Goal: Task Accomplishment & Management: Use online tool/utility

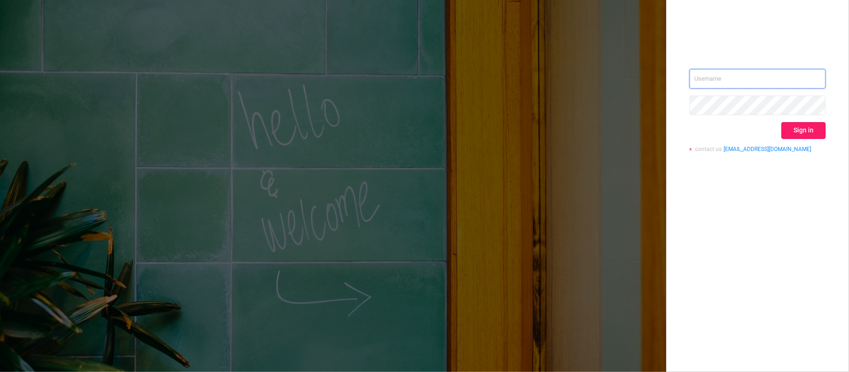
type input "[PERSON_NAME][EMAIL_ADDRESS][DOMAIN_NAME]"
click at [812, 125] on button "Sign in" at bounding box center [804, 130] width 44 height 17
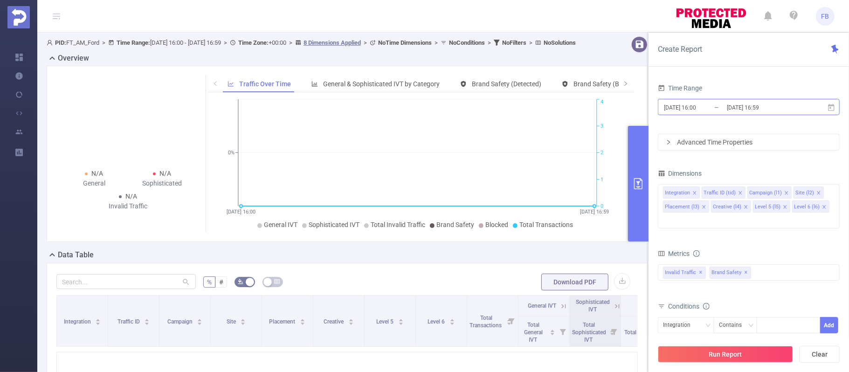
click at [691, 112] on input "[DATE] 16:00" at bounding box center [701, 107] width 76 height 13
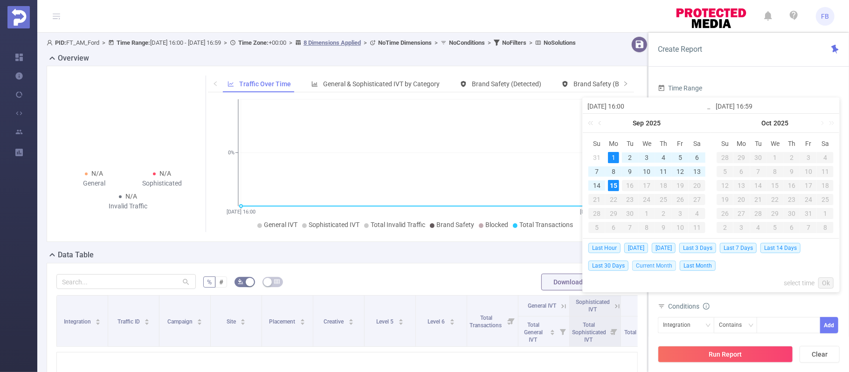
click at [668, 263] on span "Current Month" at bounding box center [654, 266] width 44 height 10
type input "[DATE] 00:00"
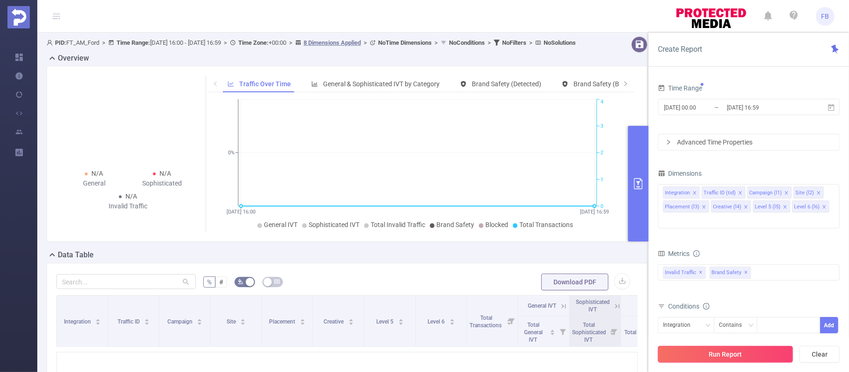
click at [732, 356] on button "Run Report" at bounding box center [725, 354] width 135 height 17
